Goal: Information Seeking & Learning: Learn about a topic

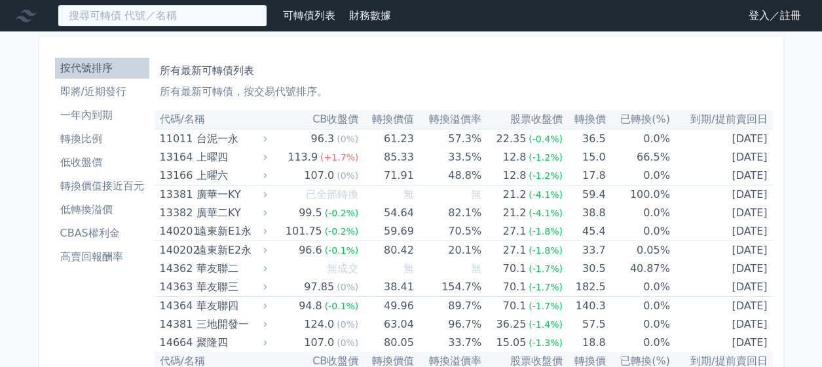
click at [179, 21] on input at bounding box center [163, 16] width 210 height 22
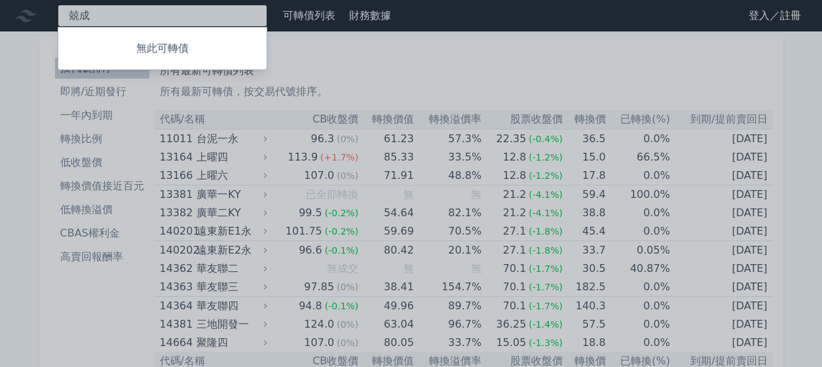
type input "成"
type input "坕"
type input "精"
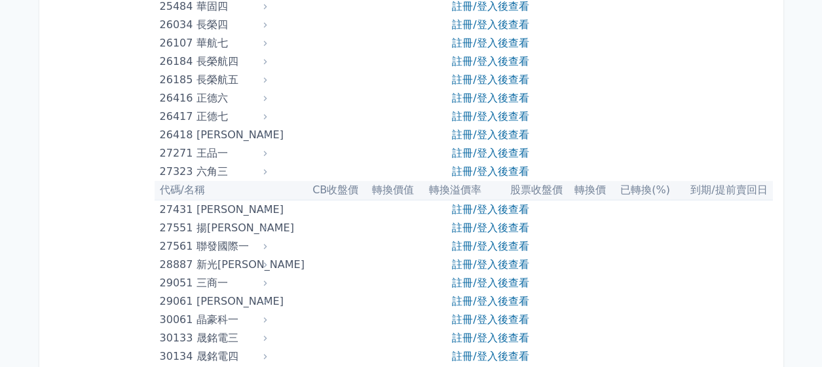
scroll to position [1835, 0]
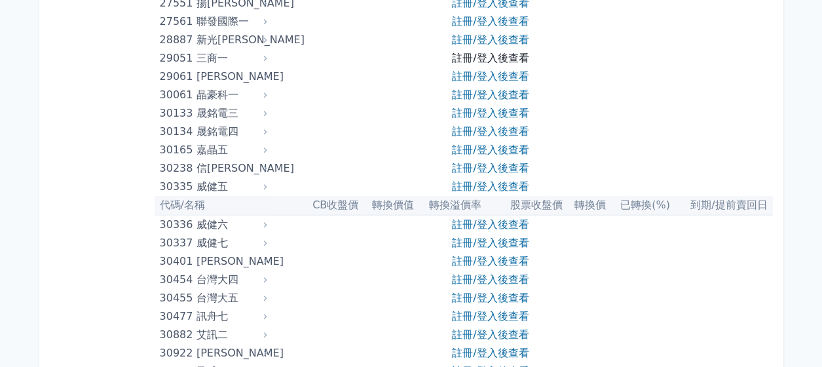
click at [500, 54] on link "註冊/登入後查看" at bounding box center [490, 58] width 77 height 12
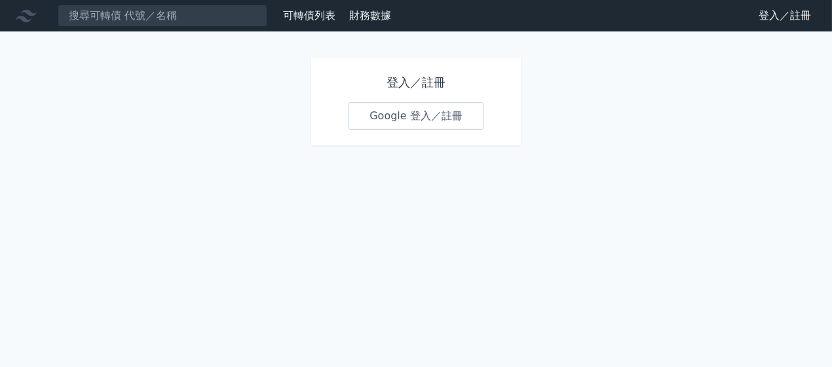
click at [430, 118] on link "Google 登入／註冊" at bounding box center [416, 116] width 136 height 28
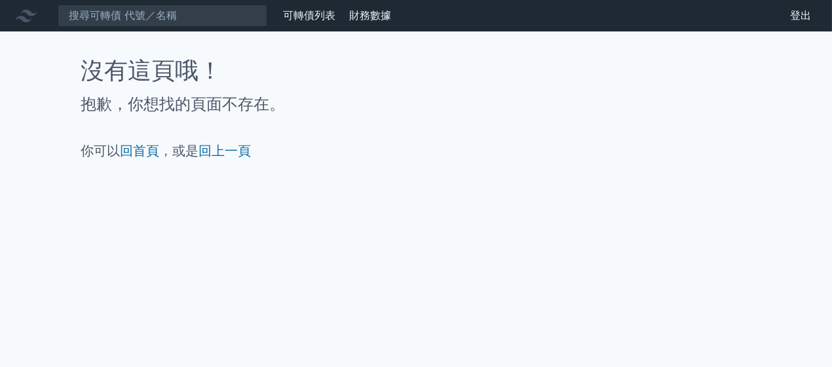
click at [33, 21] on icon at bounding box center [26, 15] width 21 height 21
click at [24, 17] on icon at bounding box center [26, 16] width 21 height 12
click at [141, 149] on link "回首頁" at bounding box center [139, 151] width 39 height 16
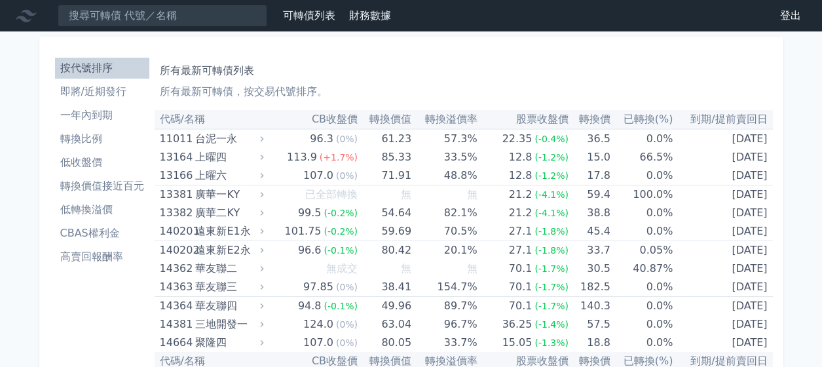
click at [370, 20] on link "財務數據" at bounding box center [370, 15] width 42 height 12
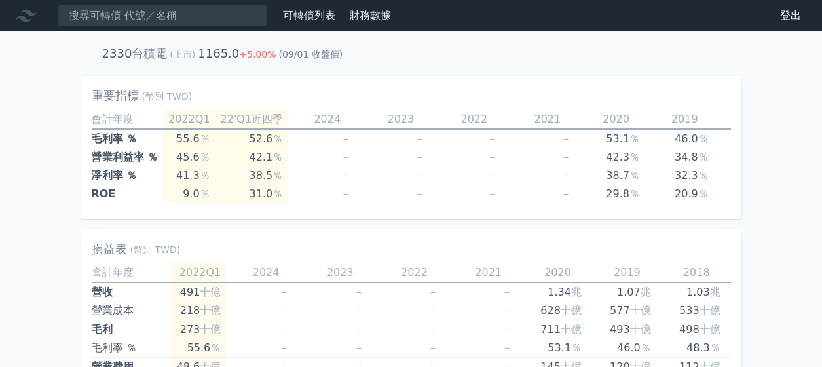
click at [320, 20] on link "可轉債列表" at bounding box center [309, 15] width 52 height 12
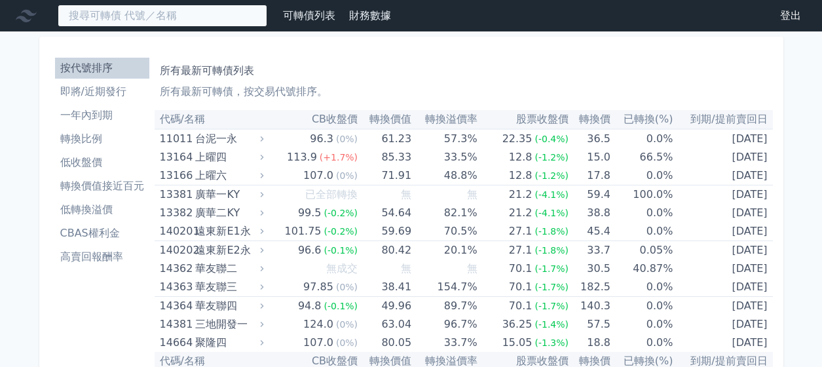
click at [147, 20] on input at bounding box center [163, 16] width 210 height 22
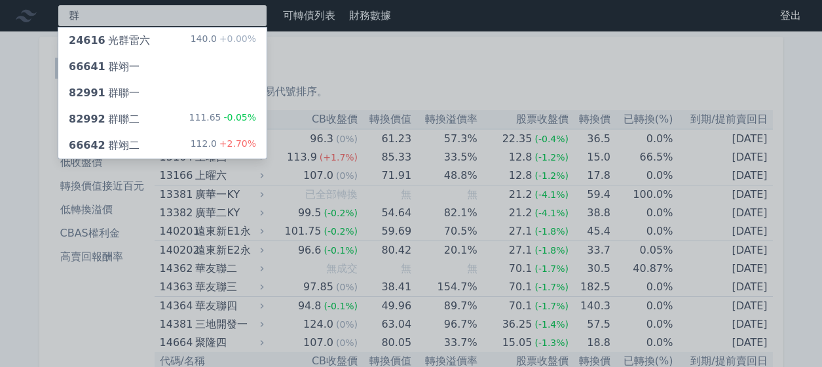
type input "群"
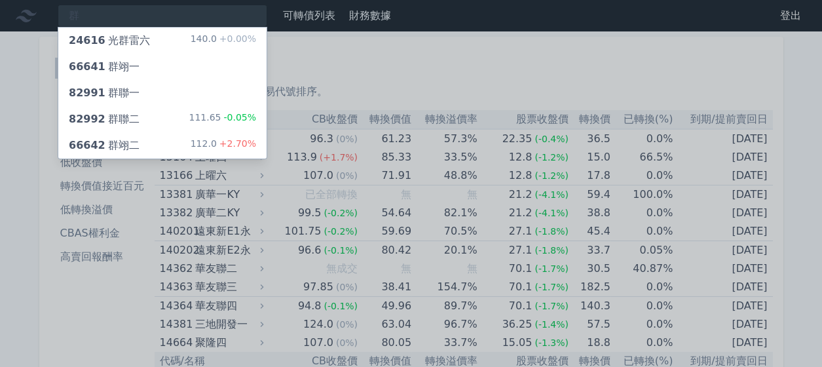
click at [136, 67] on div "66641 群翊一" at bounding box center [162, 67] width 208 height 26
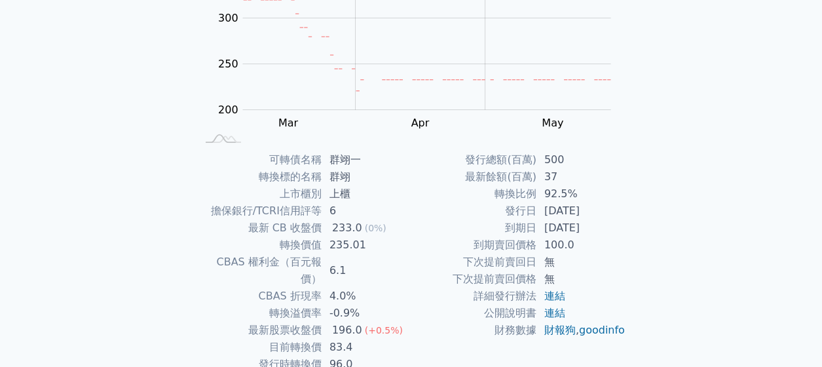
scroll to position [197, 0]
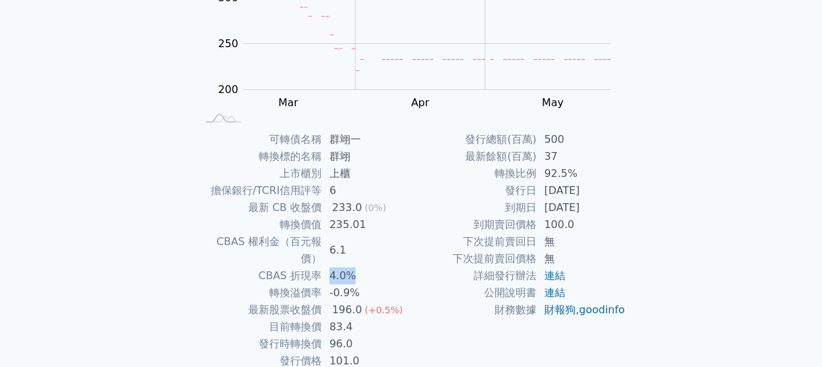
drag, startPoint x: 321, startPoint y: 260, endPoint x: 374, endPoint y: 259, distance: 52.4
click at [372, 267] on tr "CBAS 折現率 4.0%" at bounding box center [304, 275] width 215 height 17
click at [365, 249] on td "6.1" at bounding box center [367, 250] width 90 height 34
drag, startPoint x: 309, startPoint y: 244, endPoint x: 385, endPoint y: 251, distance: 76.4
click at [381, 250] on tbody "可轉債名稱 群翊一 轉換標的名稱 群翊 上市櫃別 上櫃 擔保銀行/TCRI信用評等 6 最新 CB 收盤價 233.0 (0%) 轉換價值 235.01 CB…" at bounding box center [304, 250] width 215 height 239
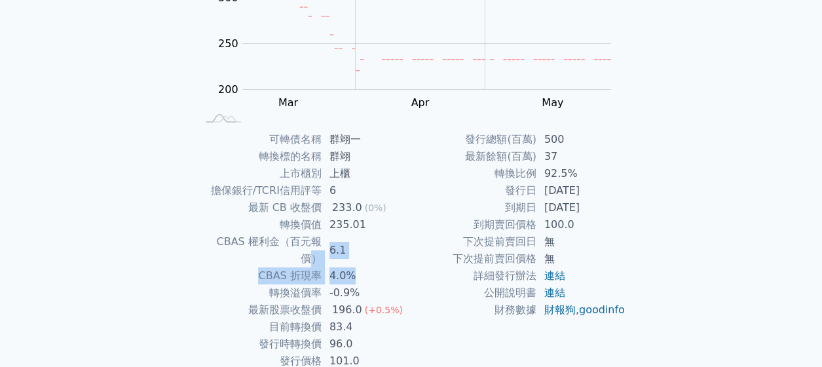
click at [400, 267] on td "4.0%" at bounding box center [367, 275] width 90 height 17
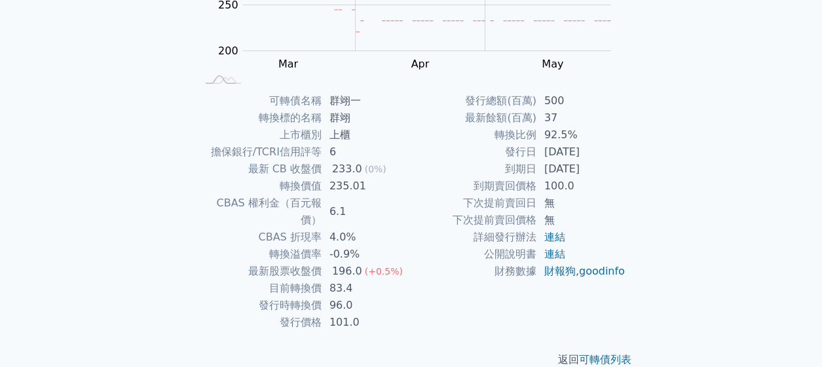
scroll to position [0, 0]
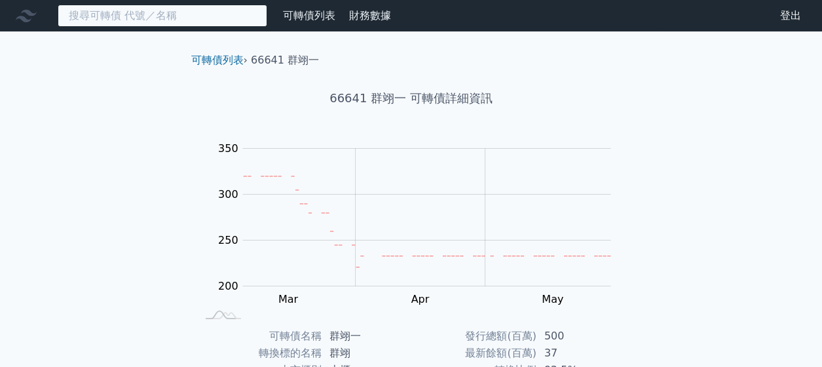
click at [166, 16] on input at bounding box center [163, 16] width 210 height 22
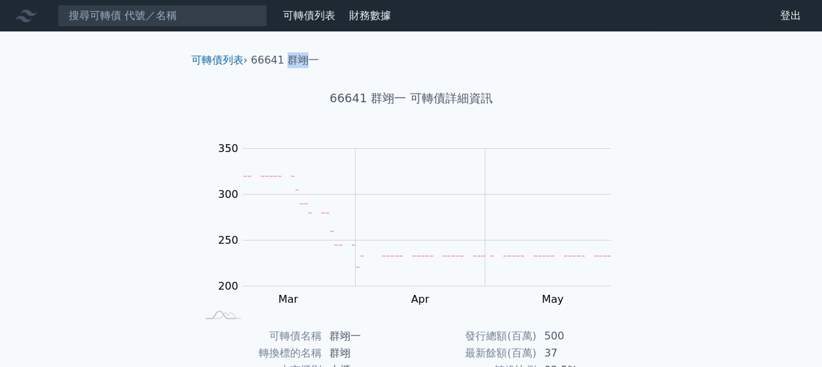
drag, startPoint x: 290, startPoint y: 62, endPoint x: 304, endPoint y: 66, distance: 14.9
click at [304, 66] on li "66641 群翊一" at bounding box center [285, 60] width 68 height 16
copy li "群翊"
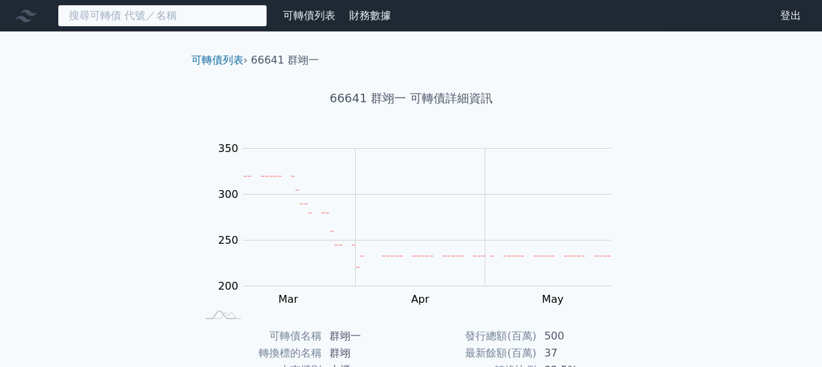
click at [161, 19] on input at bounding box center [163, 16] width 210 height 22
paste input "群翊"
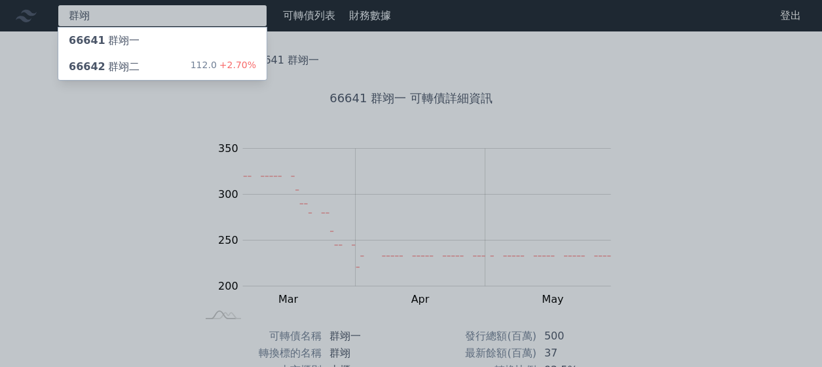
type input "群翊"
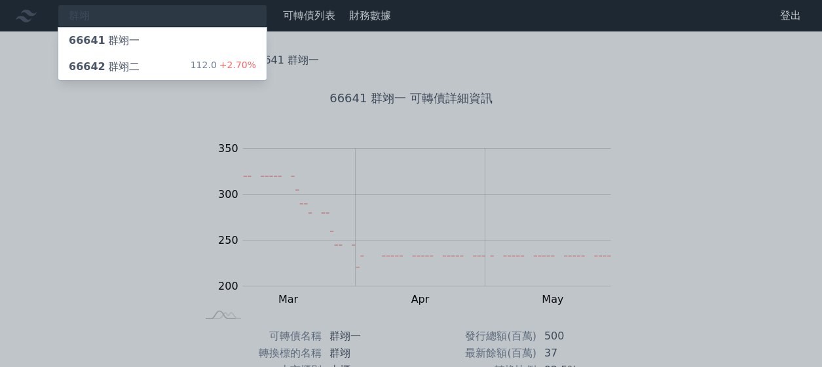
click at [140, 65] on div "66642 群翊二 112.0 +2.70%" at bounding box center [162, 67] width 208 height 26
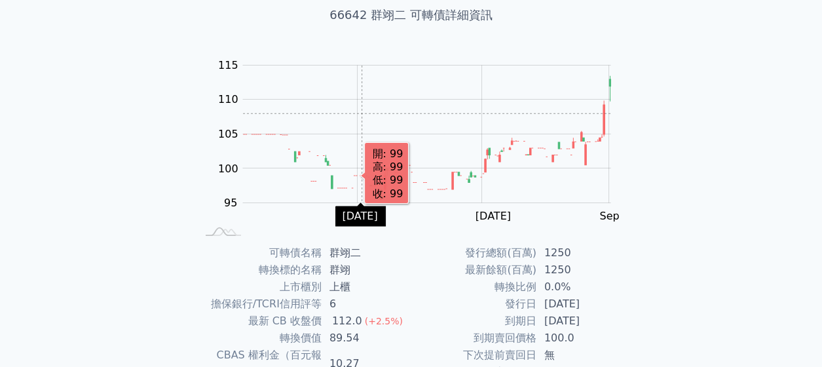
scroll to position [197, 0]
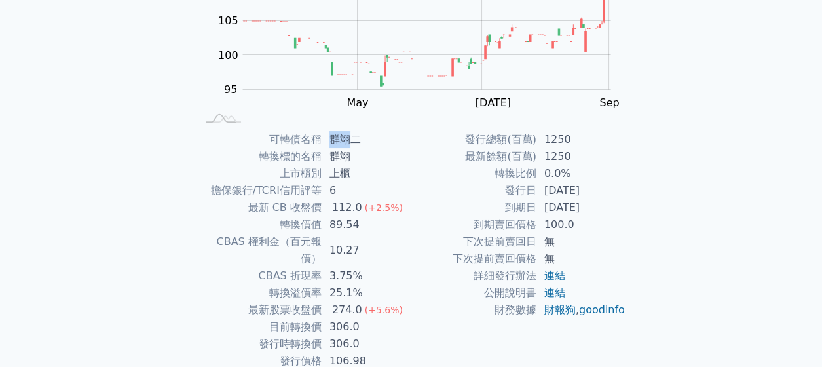
drag, startPoint x: 331, startPoint y: 140, endPoint x: 349, endPoint y: 140, distance: 18.3
click at [349, 140] on td "群翊二" at bounding box center [367, 139] width 90 height 17
click at [356, 134] on td "群翊二" at bounding box center [367, 139] width 90 height 17
drag, startPoint x: 364, startPoint y: 137, endPoint x: 334, endPoint y: 145, distance: 31.8
click at [334, 145] on td "群翊二" at bounding box center [367, 139] width 90 height 17
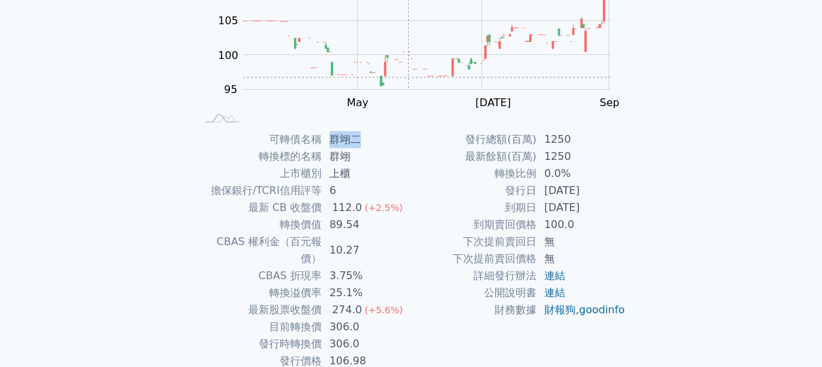
copy td "群翊二"
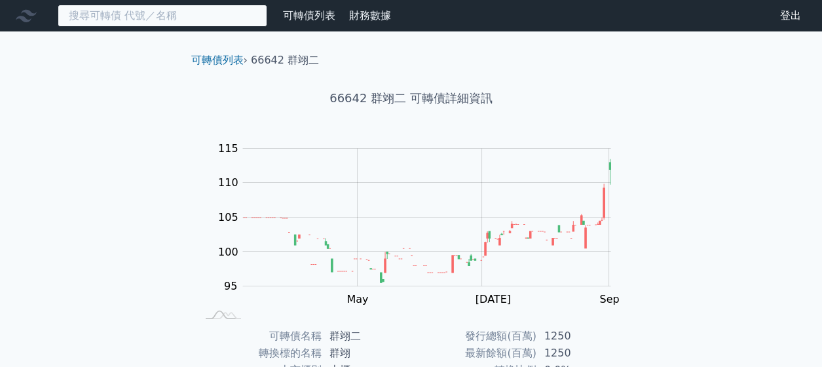
click at [174, 22] on input at bounding box center [163, 16] width 210 height 22
paste input "及成"
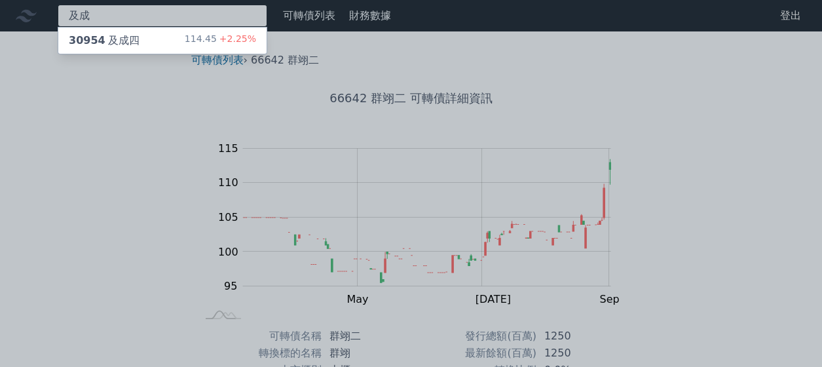
type input "及成"
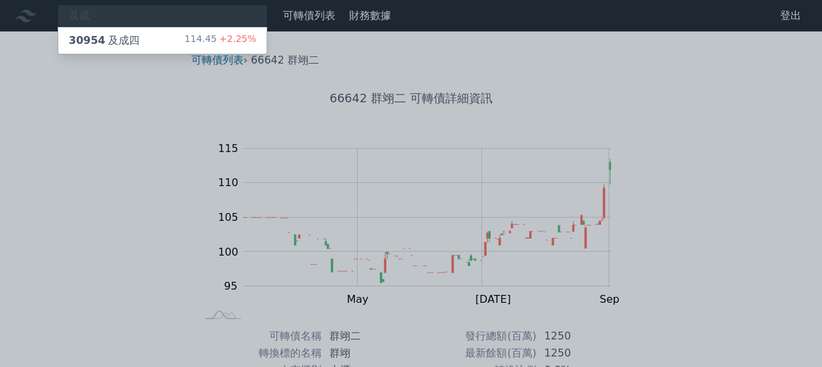
click at [177, 39] on div "30954 及成四 114.45 +2.25%" at bounding box center [162, 41] width 208 height 26
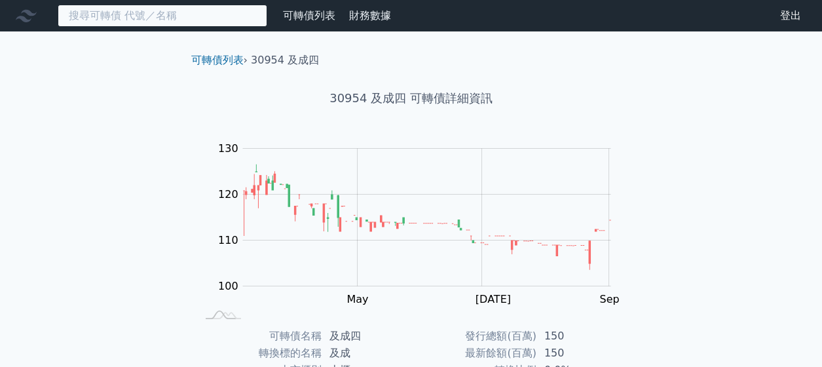
click at [190, 20] on input at bounding box center [163, 16] width 210 height 22
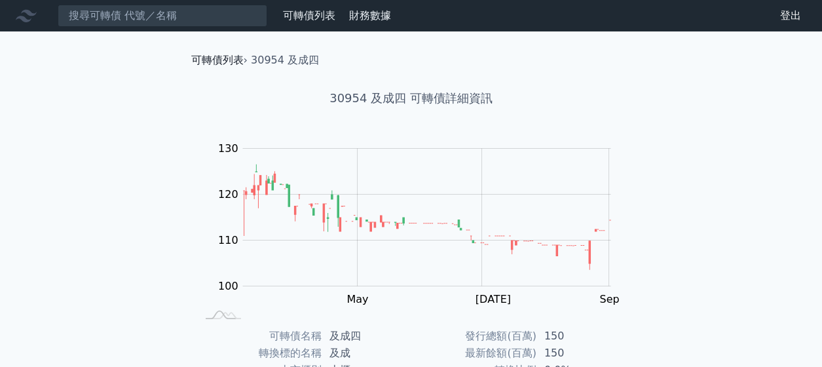
click at [215, 54] on link "可轉債列表" at bounding box center [217, 60] width 52 height 12
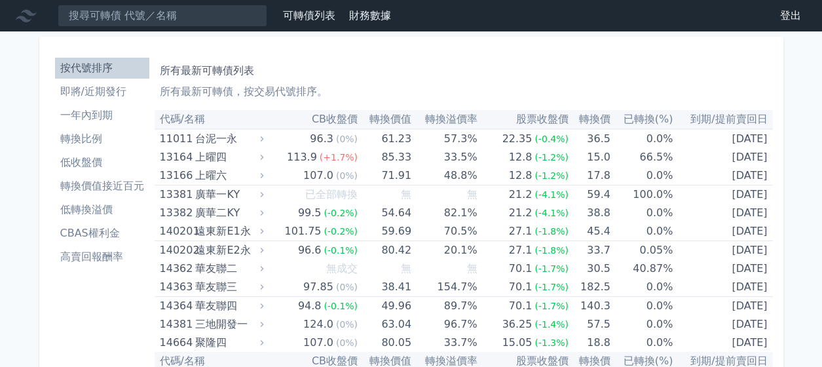
click at [18, 26] on nav "可轉債列表 財務數據 可轉債列表 財務數據 登出 登出" at bounding box center [411, 15] width 822 height 31
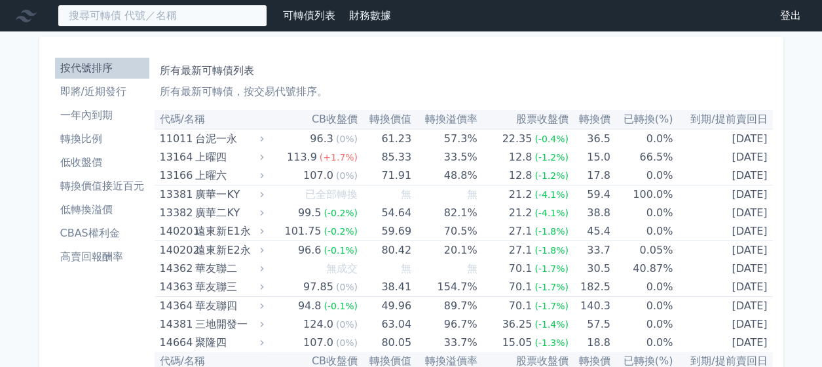
click at [115, 19] on input at bounding box center [163, 16] width 210 height 22
paste input "及成"
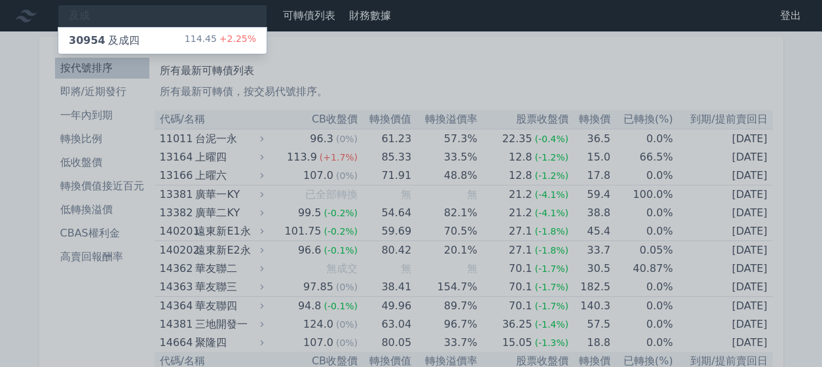
click at [143, 14] on div at bounding box center [411, 183] width 822 height 367
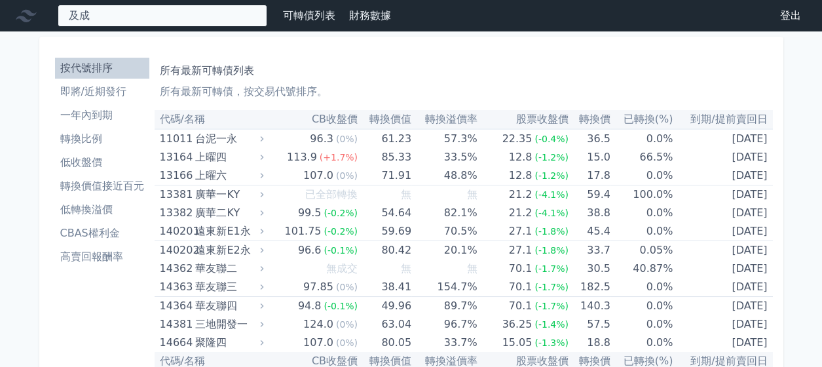
click at [135, 14] on div "及成 30954 及成四 114.45 +2.25%" at bounding box center [163, 16] width 210 height 22
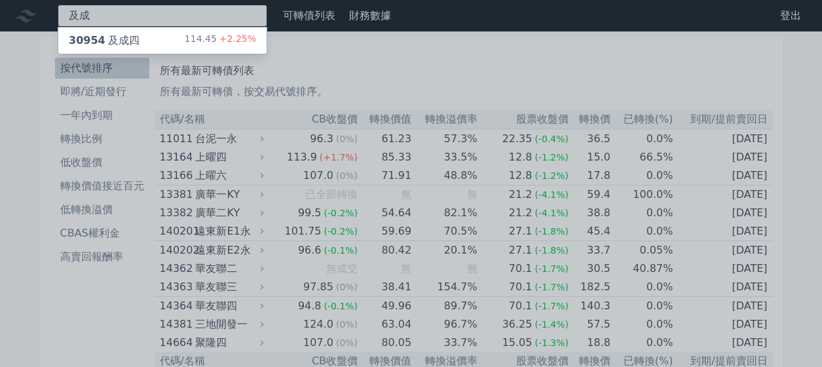
paste input "及成"
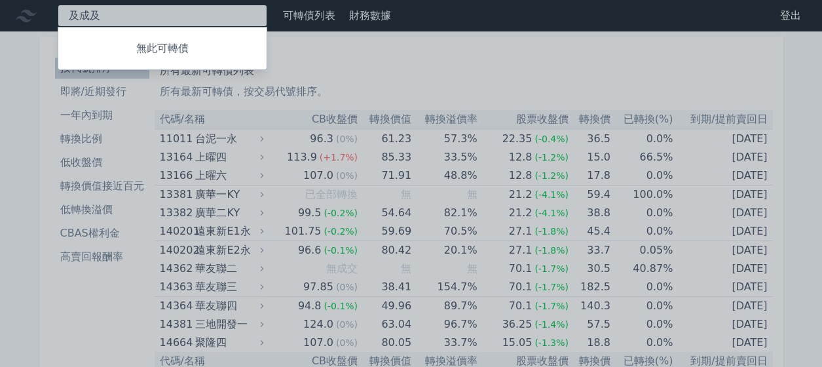
type input "及成"
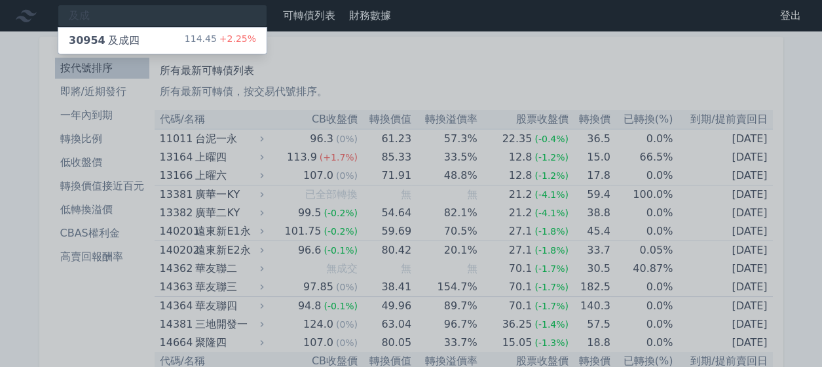
click at [124, 17] on div at bounding box center [411, 183] width 822 height 367
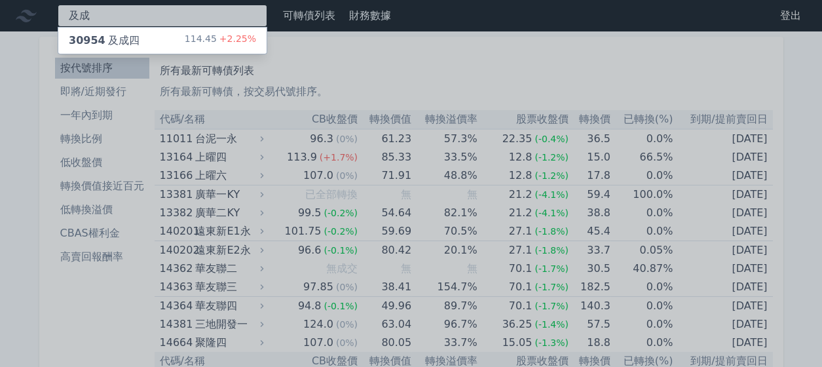
drag, startPoint x: 111, startPoint y: 14, endPoint x: 57, endPoint y: 16, distance: 53.8
click at [58, 16] on div "及成 30954 及成四 114.45 +2.25%" at bounding box center [163, 16] width 210 height 22
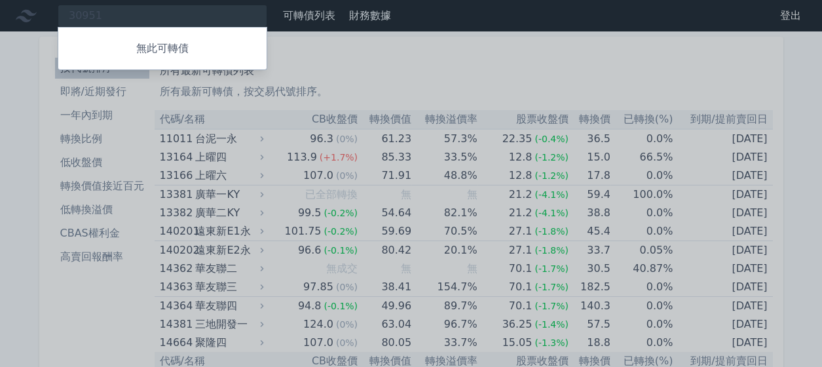
click at [343, 43] on div at bounding box center [411, 183] width 822 height 367
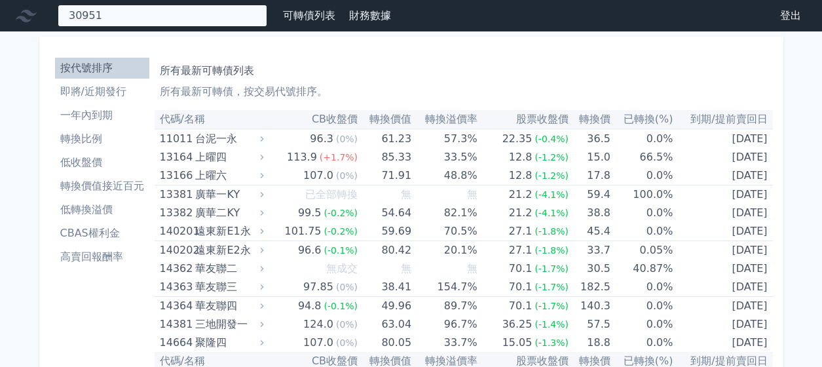
click at [183, 16] on div "30951 無此可轉債" at bounding box center [163, 16] width 210 height 22
paste input "華星光三"
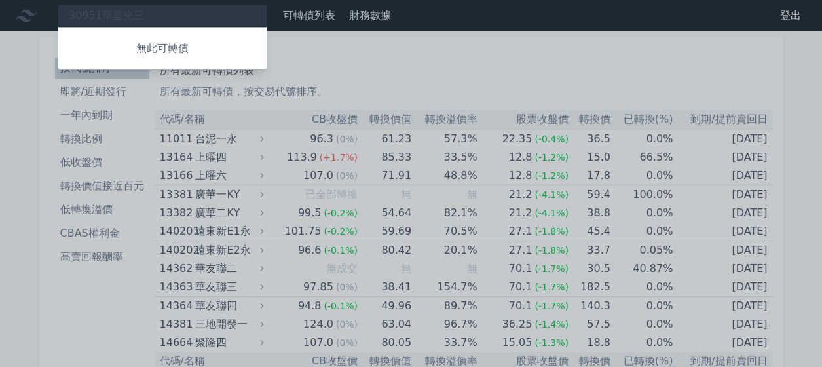
drag, startPoint x: 173, startPoint y: 13, endPoint x: 0, endPoint y: 8, distance: 173.1
click at [0, 11] on div at bounding box center [411, 183] width 822 height 367
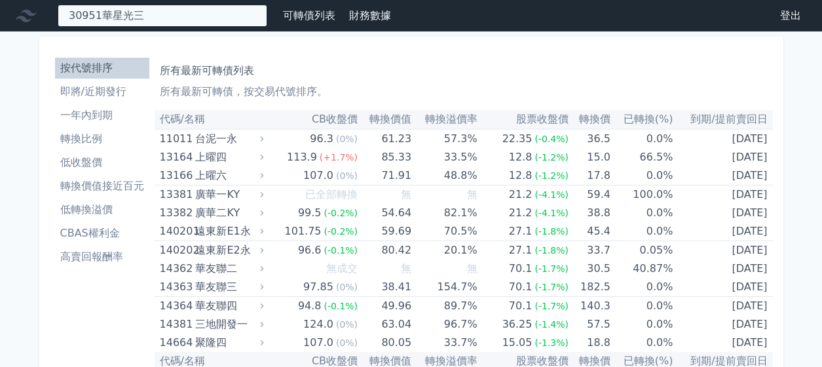
click at [140, 13] on div "30951華星光三 無此可轉債" at bounding box center [163, 16] width 210 height 22
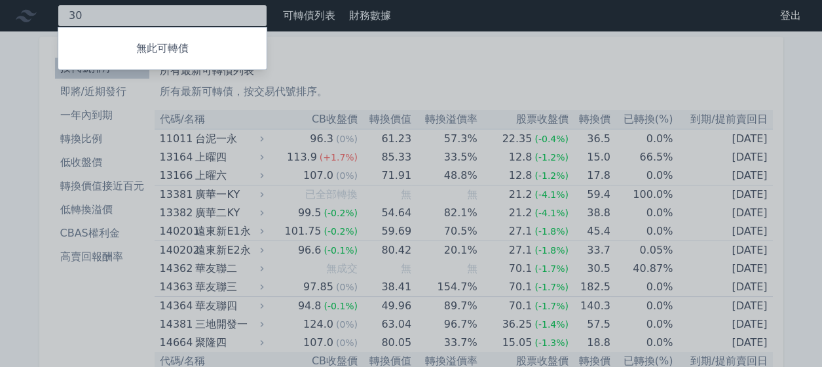
type input "3"
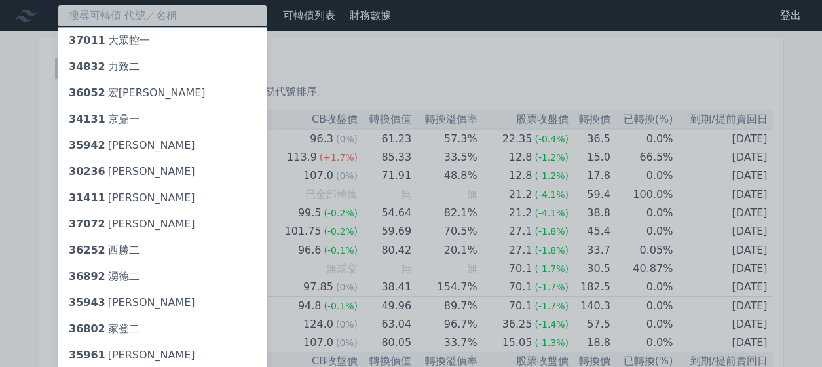
paste input "華星光三"
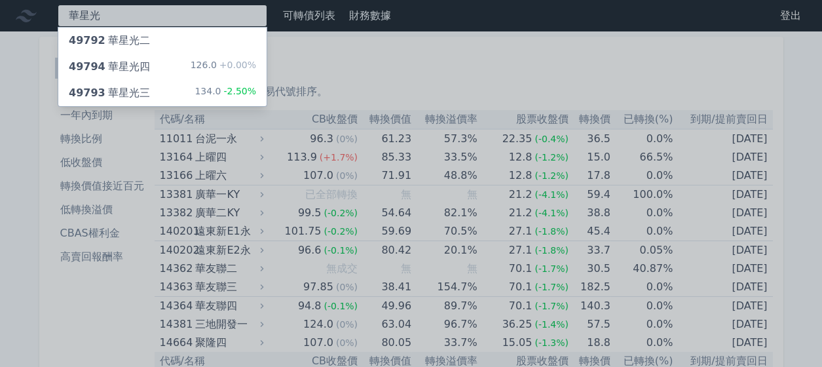
type input "華星光"
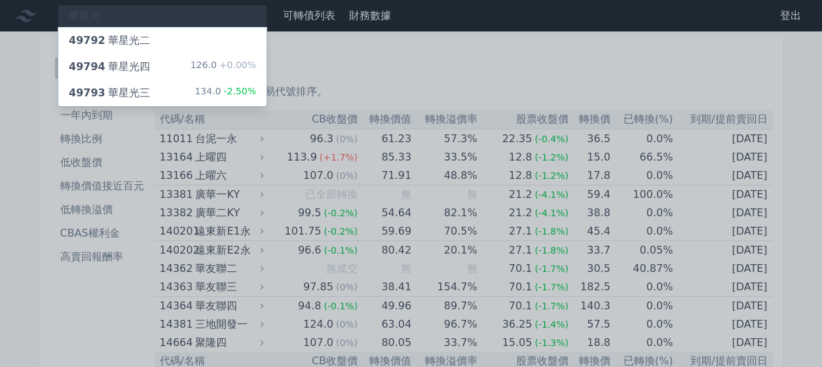
click at [183, 42] on div "49792 華星光二" at bounding box center [162, 41] width 208 height 26
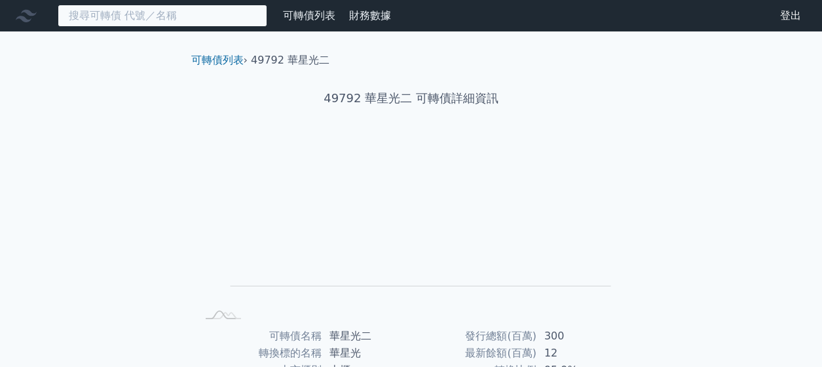
click at [170, 19] on input at bounding box center [163, 16] width 210 height 22
paste input "華星光三"
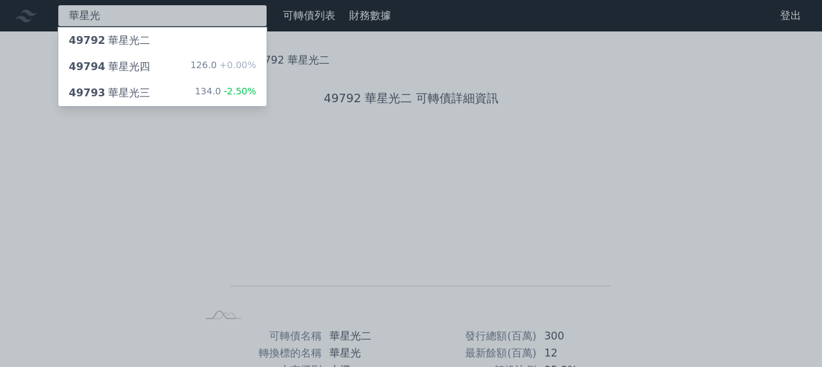
type input "華星光"
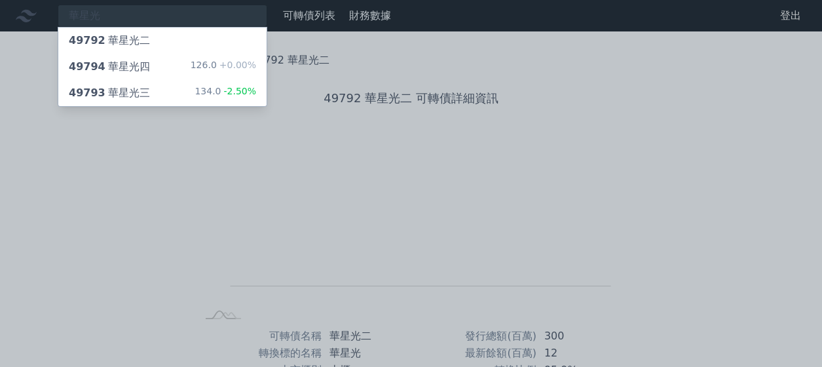
click at [172, 92] on div "49793 華星光三 134.0 -2.50%" at bounding box center [162, 93] width 208 height 26
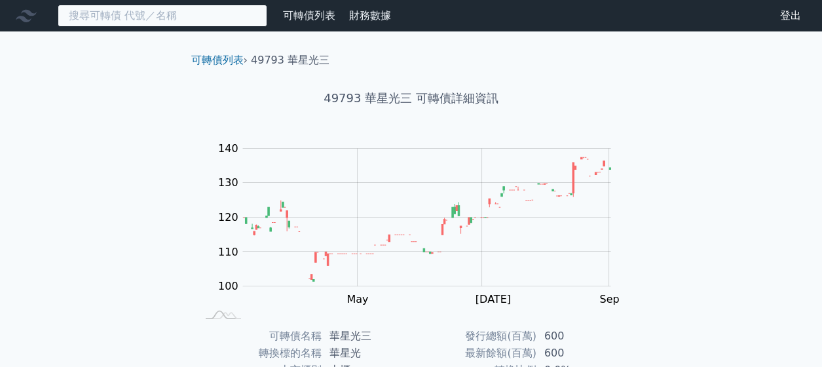
click at [183, 16] on input at bounding box center [163, 16] width 210 height 22
paste input "華星光三"
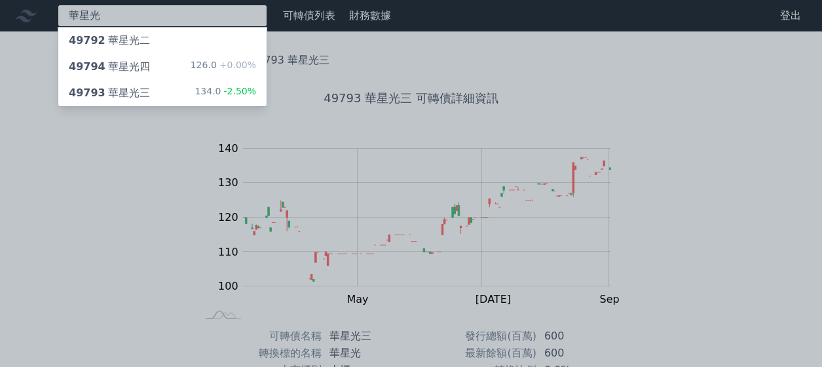
type input "華星光"
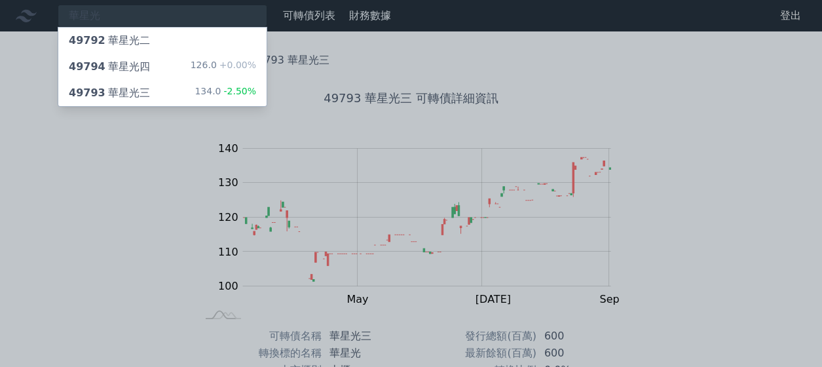
click at [143, 59] on div "49794 華星光四" at bounding box center [109, 67] width 81 height 16
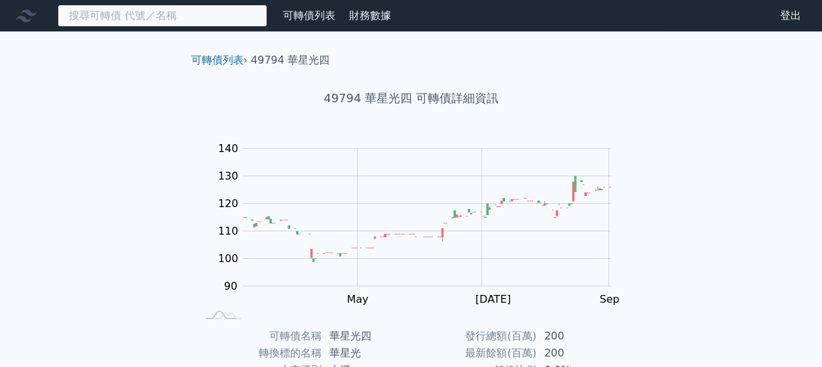
click at [190, 24] on input at bounding box center [163, 16] width 210 height 22
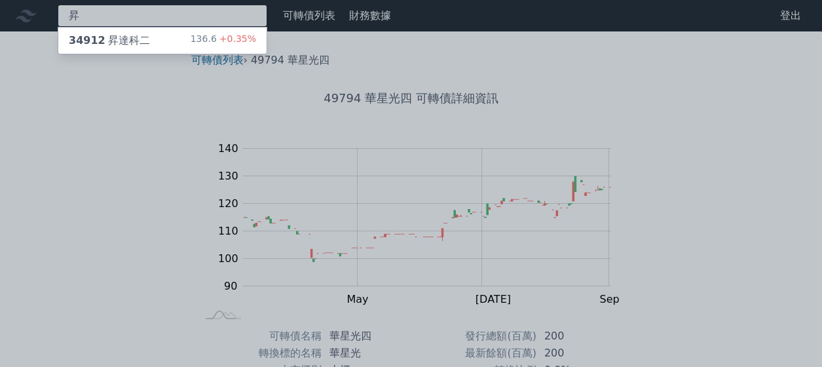
type input "昇"
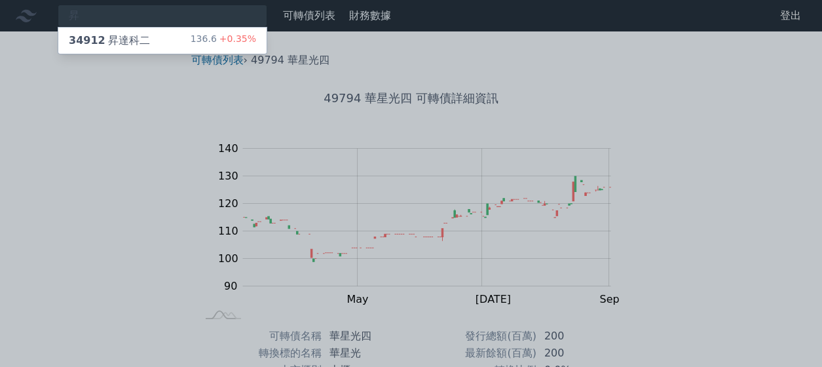
click at [168, 38] on div "34912 昇達科二 136.6 +0.35%" at bounding box center [162, 41] width 208 height 26
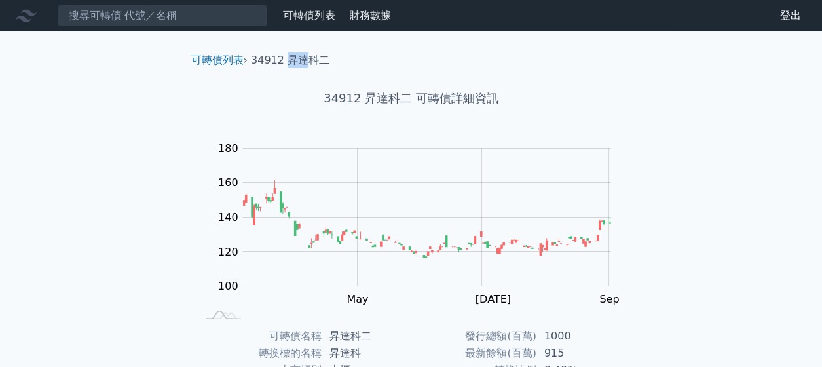
drag, startPoint x: 286, startPoint y: 60, endPoint x: 307, endPoint y: 60, distance: 21.0
click at [309, 62] on li "34912 昇達科二" at bounding box center [290, 60] width 79 height 16
copy li "昇達"
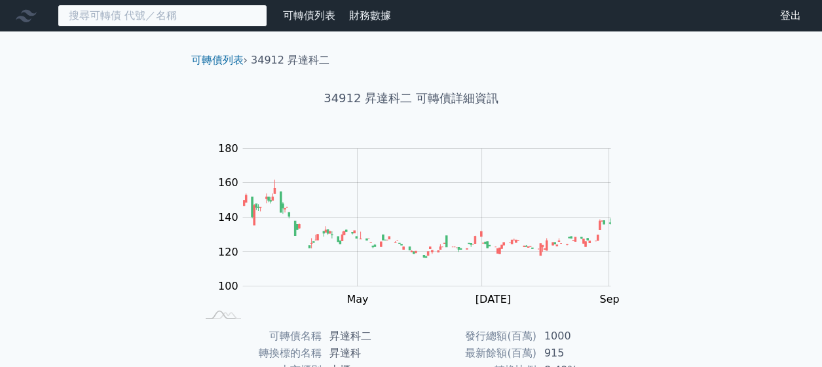
click at [157, 14] on input at bounding box center [163, 16] width 210 height 22
paste input "昇達"
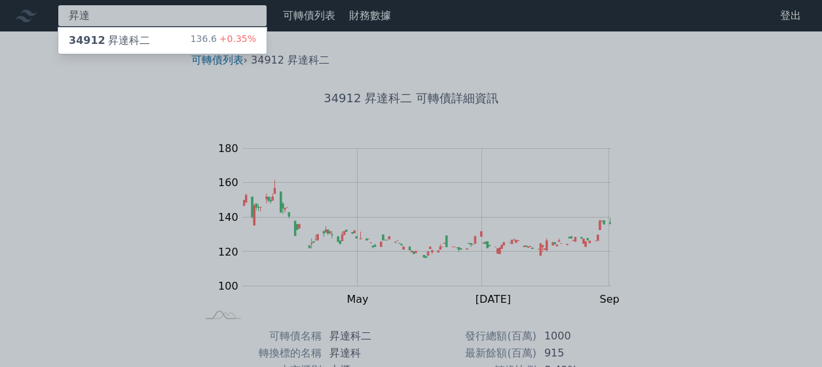
type input "昇達"
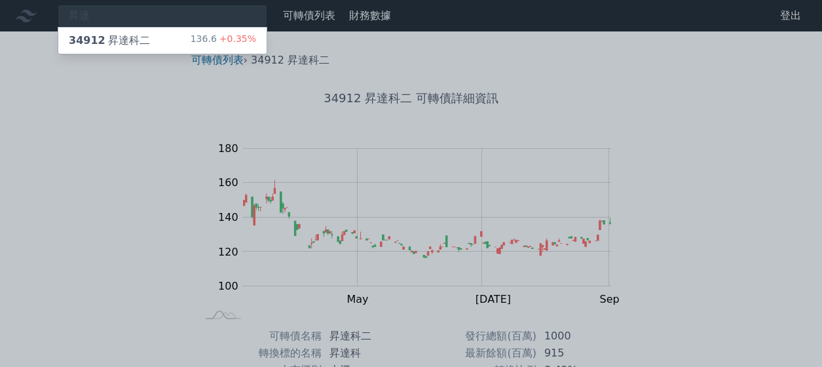
click at [156, 18] on div at bounding box center [411, 183] width 822 height 367
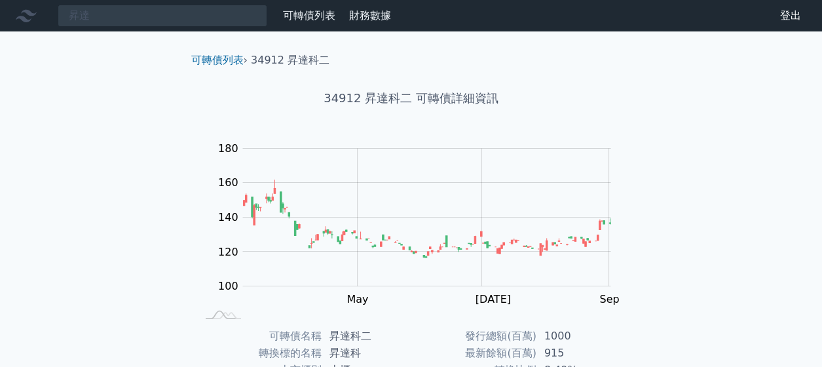
click at [307, 18] on link "可轉債列表" at bounding box center [309, 15] width 52 height 12
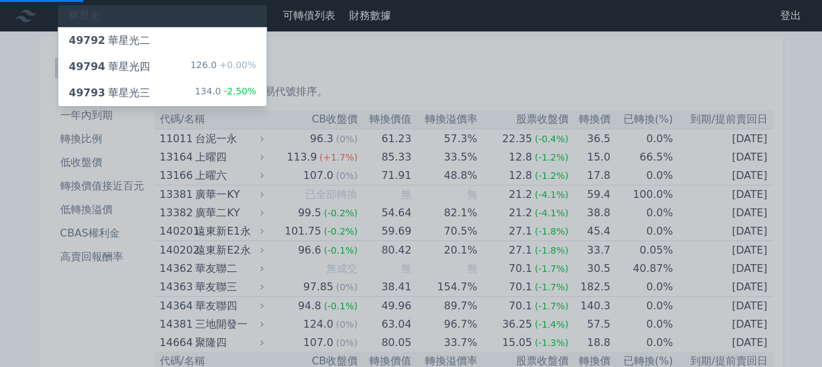
click at [351, 82] on div at bounding box center [411, 183] width 822 height 367
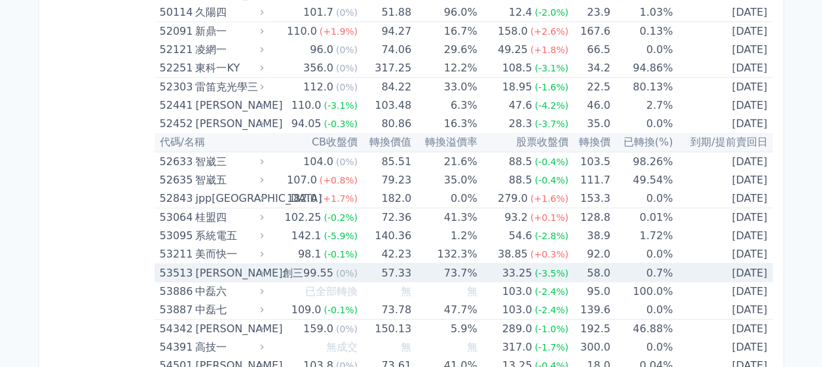
scroll to position [4515, 0]
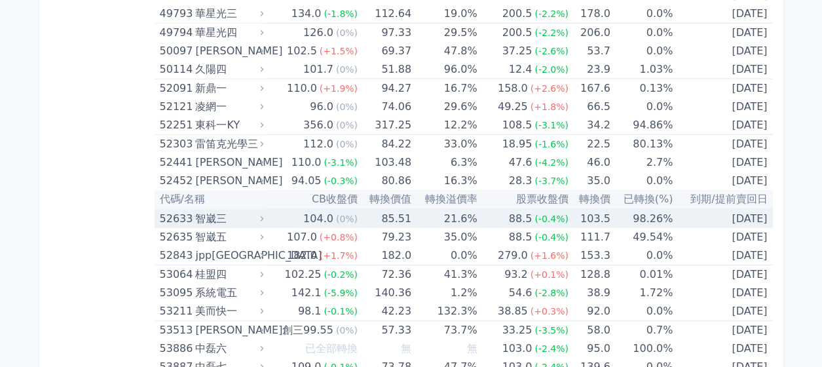
click at [292, 211] on td "104.0 (0%)" at bounding box center [312, 218] width 91 height 19
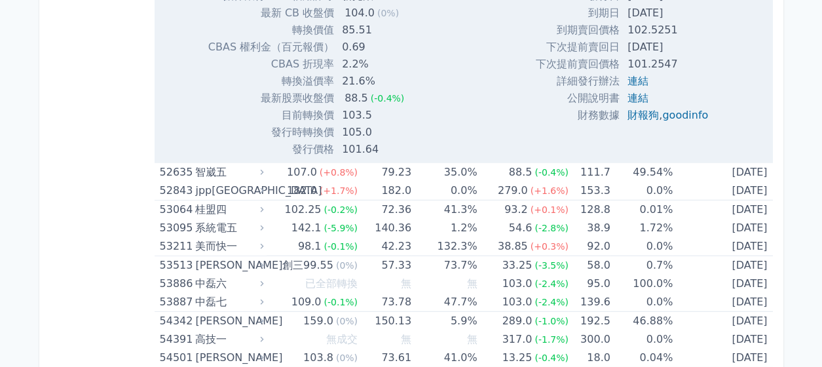
scroll to position [5104, 0]
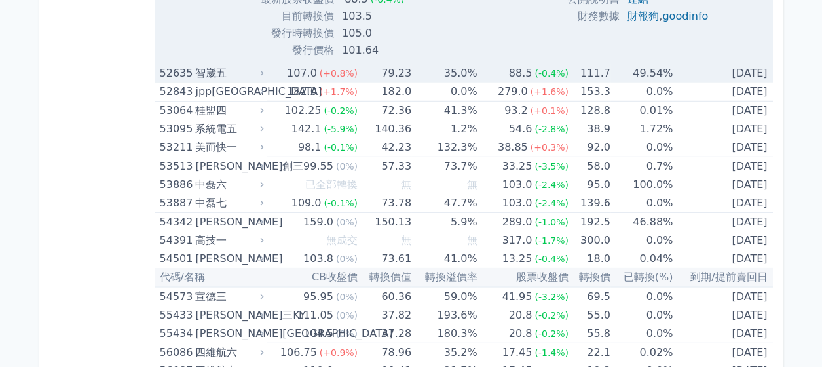
click at [267, 64] on div "52635 智崴五" at bounding box center [213, 73] width 107 height 18
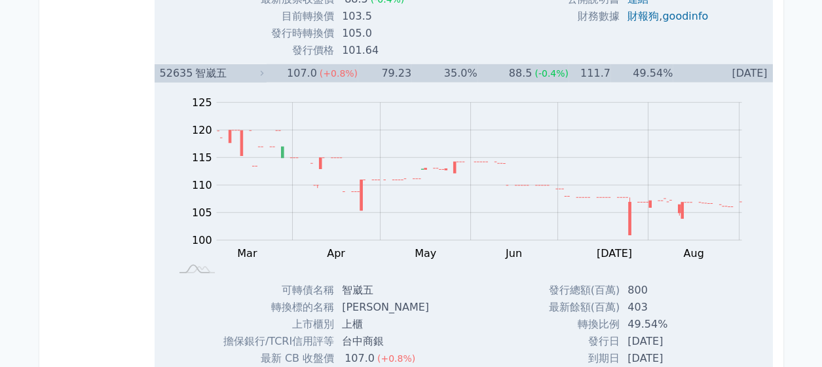
drag, startPoint x: 355, startPoint y: 126, endPoint x: 179, endPoint y: 161, distance: 179.7
click at [179, 161] on g "Zoom Out 100 90 95 100 105 110 115 120 125 130 L Mar Apr May Jun [DATE] Aug Sep…" at bounding box center [469, 184] width 587 height 183
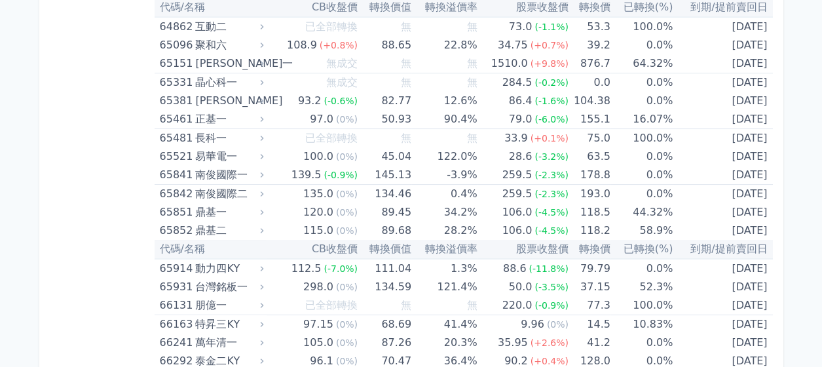
scroll to position [7201, 0]
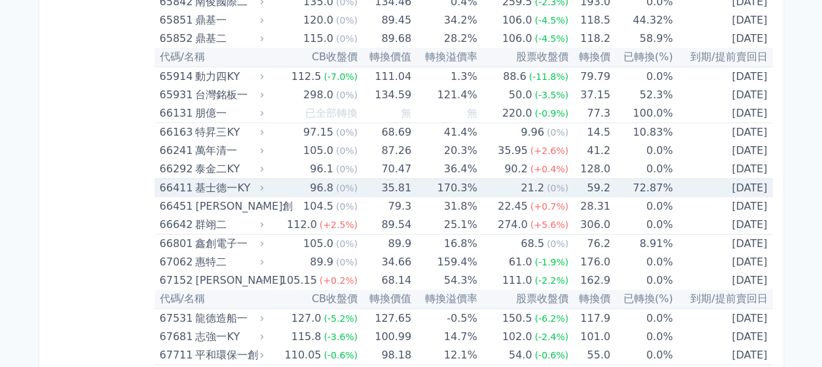
click at [381, 160] on td "70.47" at bounding box center [385, 169] width 54 height 19
